Goal: Information Seeking & Learning: Learn about a topic

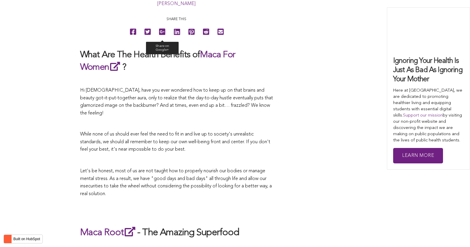
scroll to position [1994, 0]
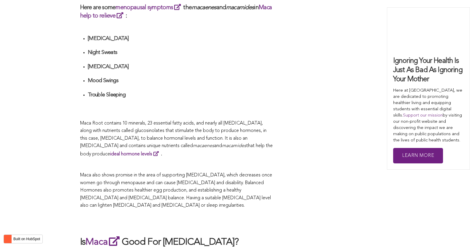
scroll to position [1459, 0]
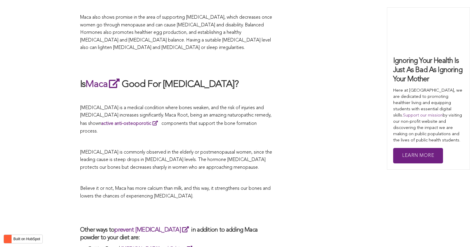
click at [204, 138] on p at bounding box center [176, 142] width 193 height 8
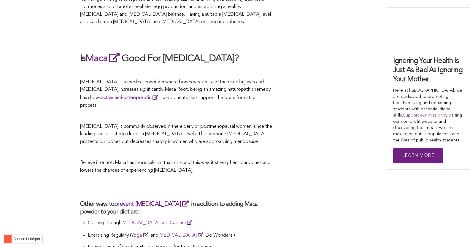
scroll to position [2158, 0]
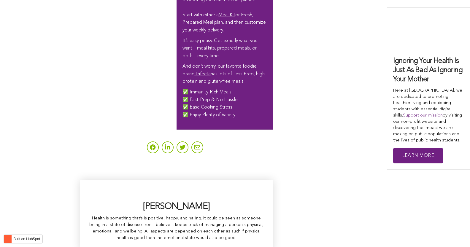
scroll to position [1160, 0]
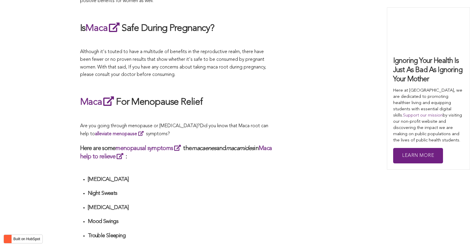
click at [252, 123] on p "Are you going through menopause or [MEDICAL_DATA]? Did you know that Maca root …" at bounding box center [176, 130] width 193 height 16
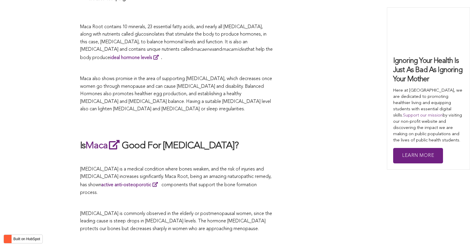
scroll to position [1886, 0]
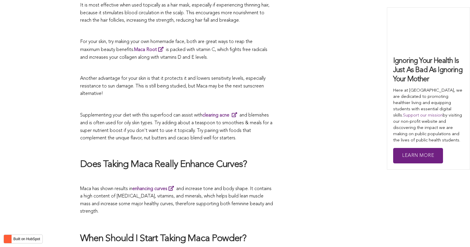
click at [154, 145] on p at bounding box center [176, 149] width 193 height 8
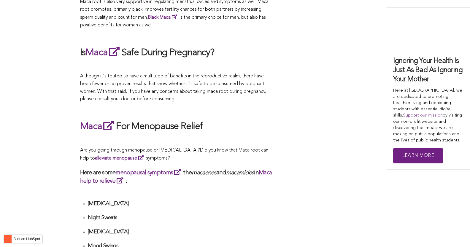
click at [248, 123] on h2 "Maca For Menopause Relief" at bounding box center [176, 127] width 193 height 14
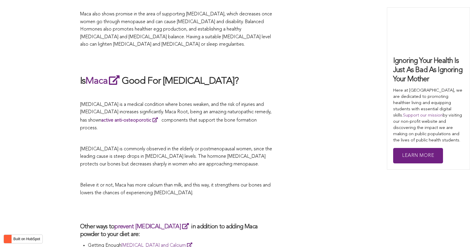
scroll to position [1522, 0]
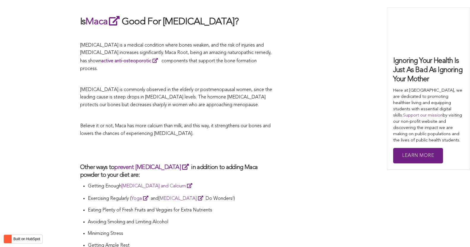
click at [204, 163] on h3 "Other ways to prevent [MEDICAL_DATA] in addition to adding Maca powder to your …" at bounding box center [176, 171] width 193 height 16
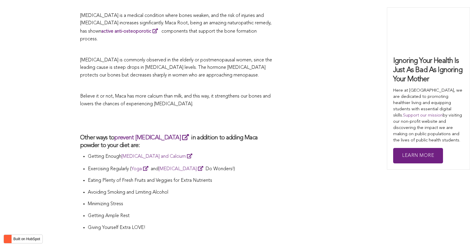
scroll to position [1326, 0]
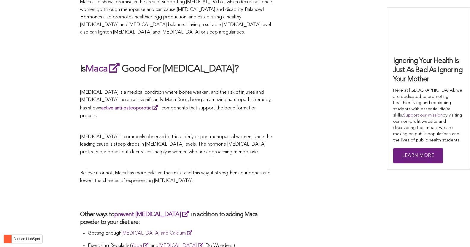
scroll to position [1850, 0]
